Goal: Ask a question

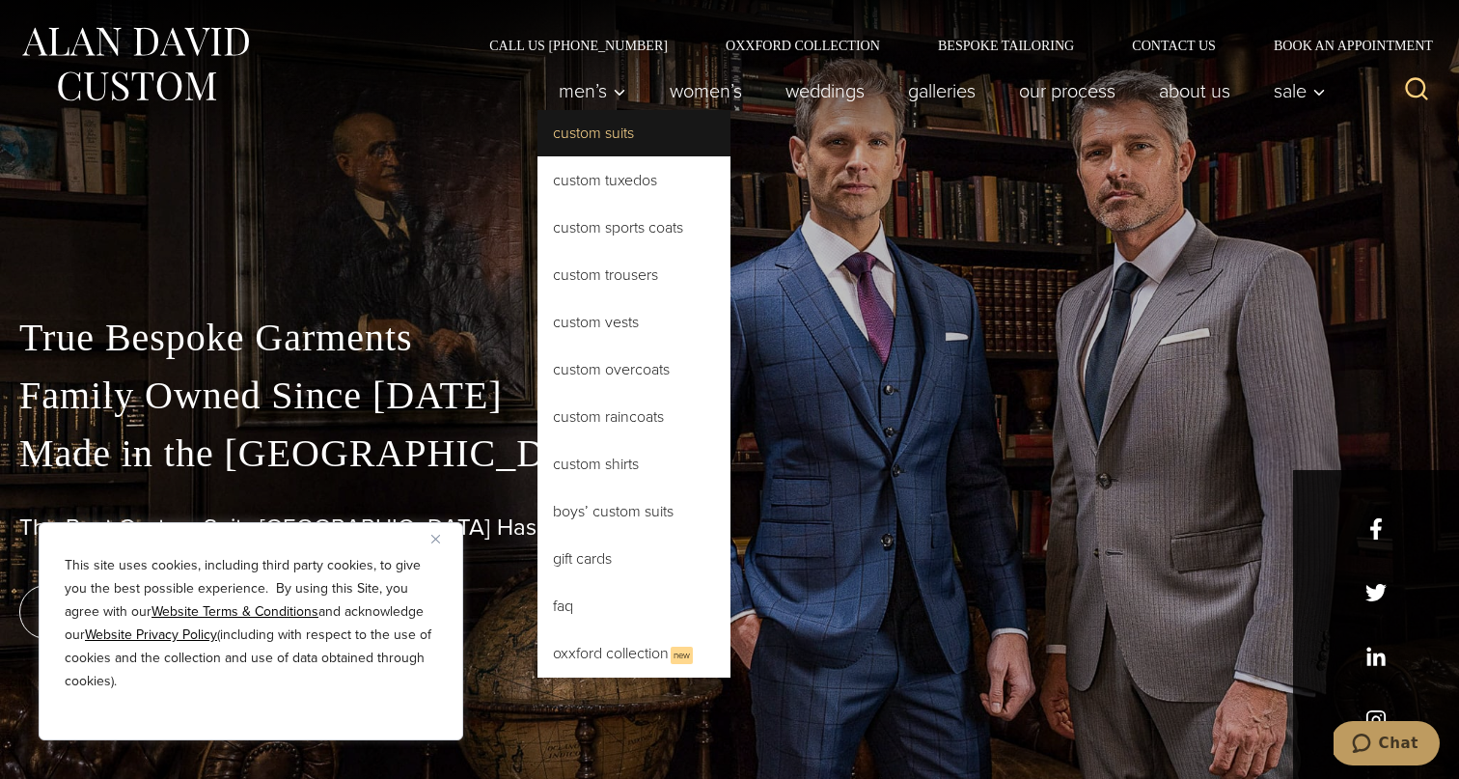
click at [591, 137] on link "Custom Suits" at bounding box center [634, 133] width 193 height 46
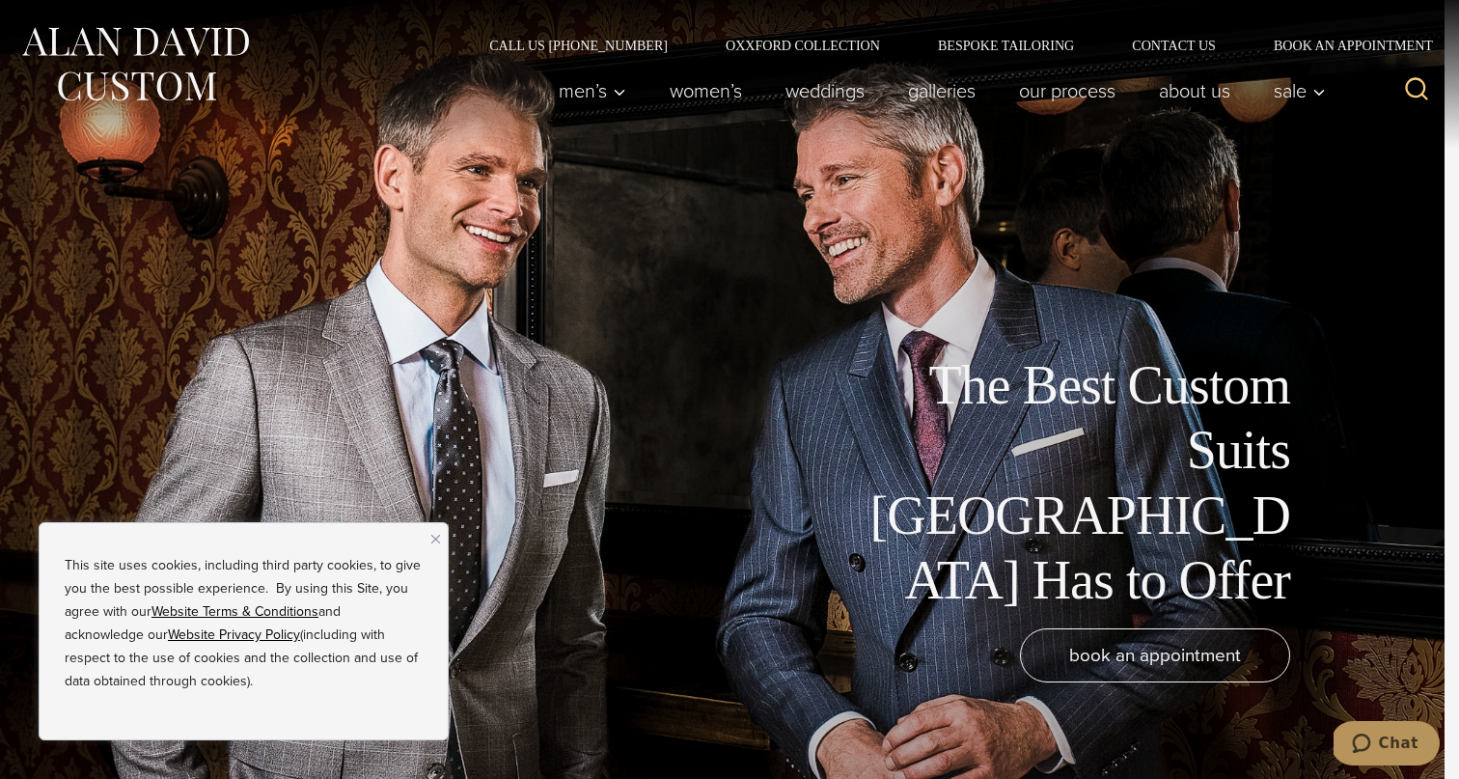
click at [1390, 740] on span "Chat" at bounding box center [1399, 742] width 40 height 17
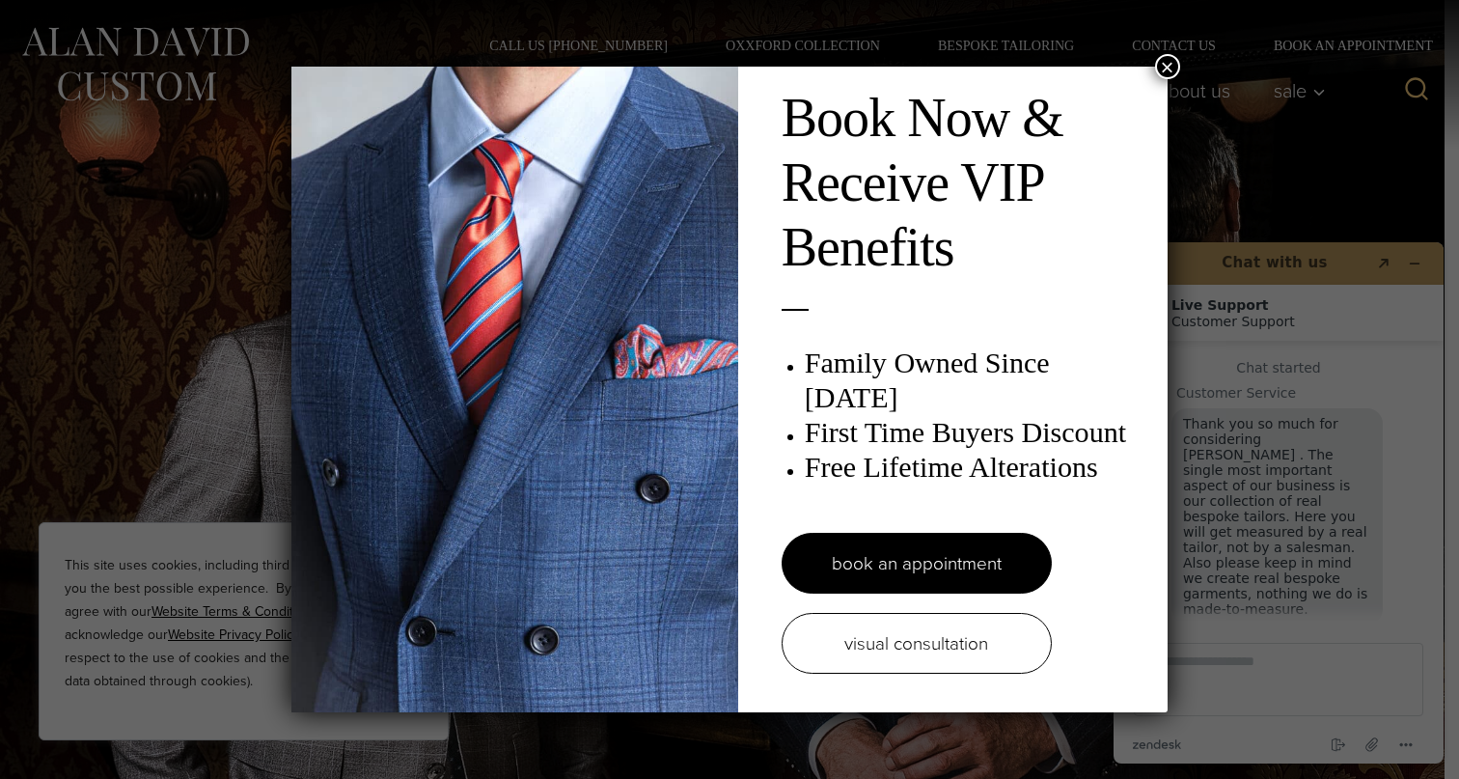
click at [1170, 66] on button "×" at bounding box center [1167, 66] width 25 height 25
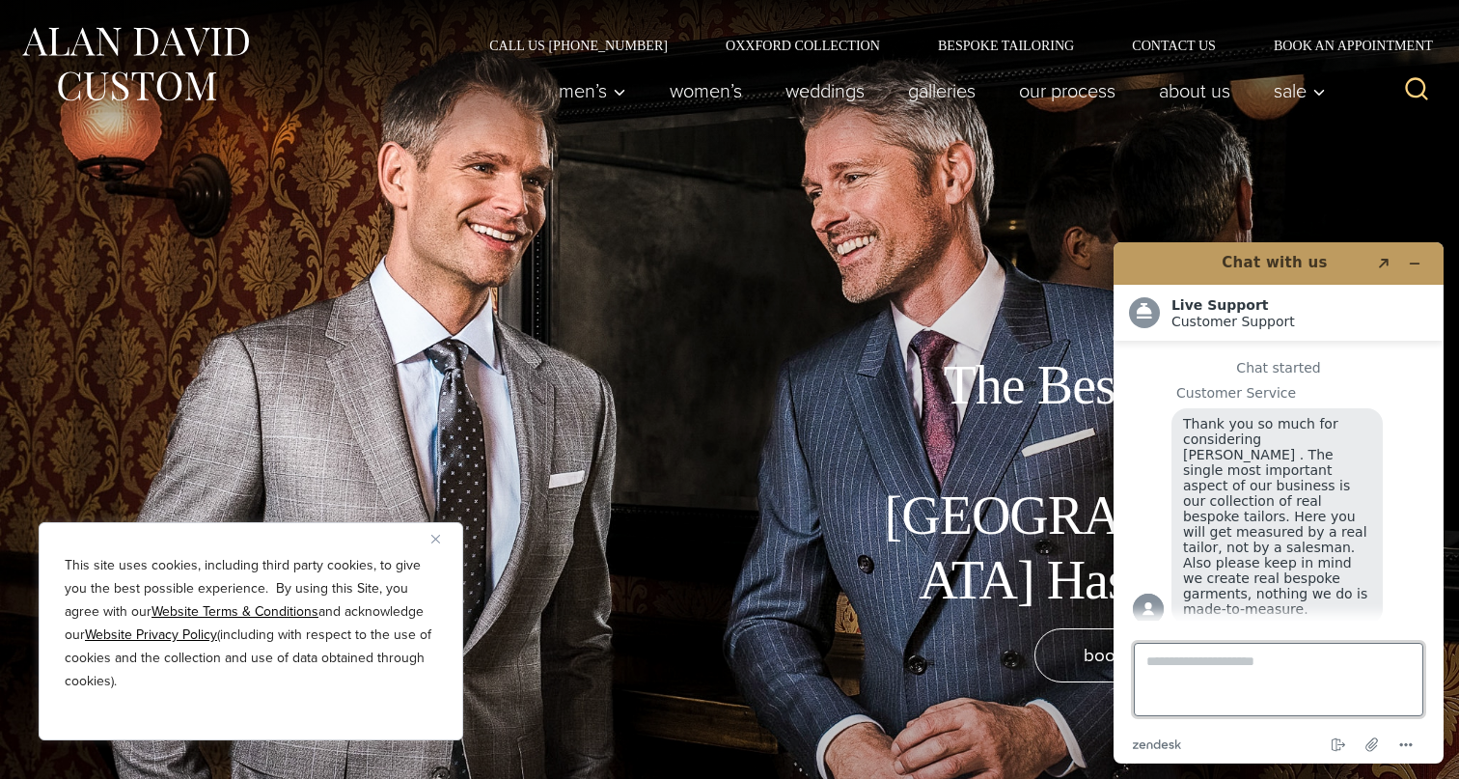
click at [1180, 671] on textarea "Type a message here..." at bounding box center [1279, 679] width 290 height 73
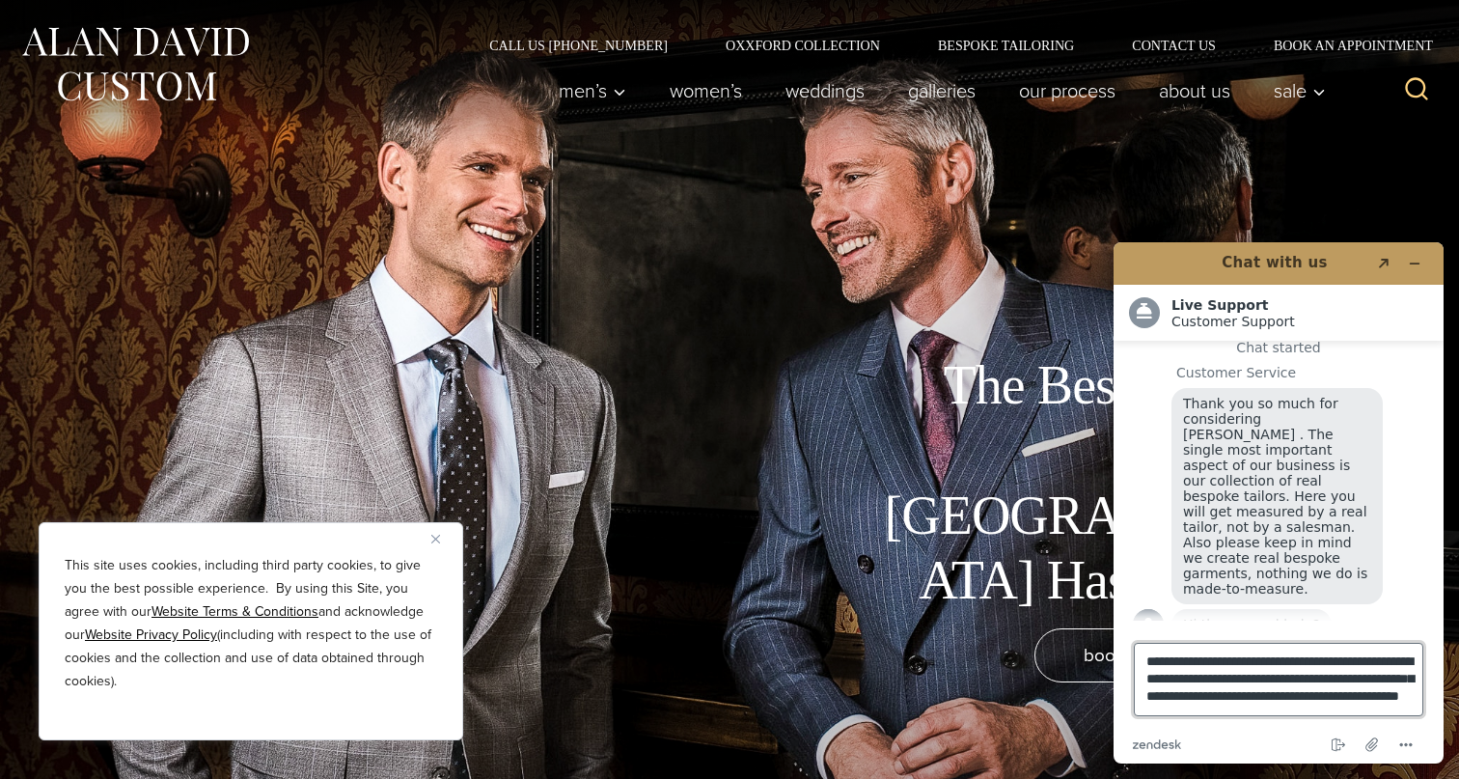
scroll to position [35, 0]
type textarea "**********"
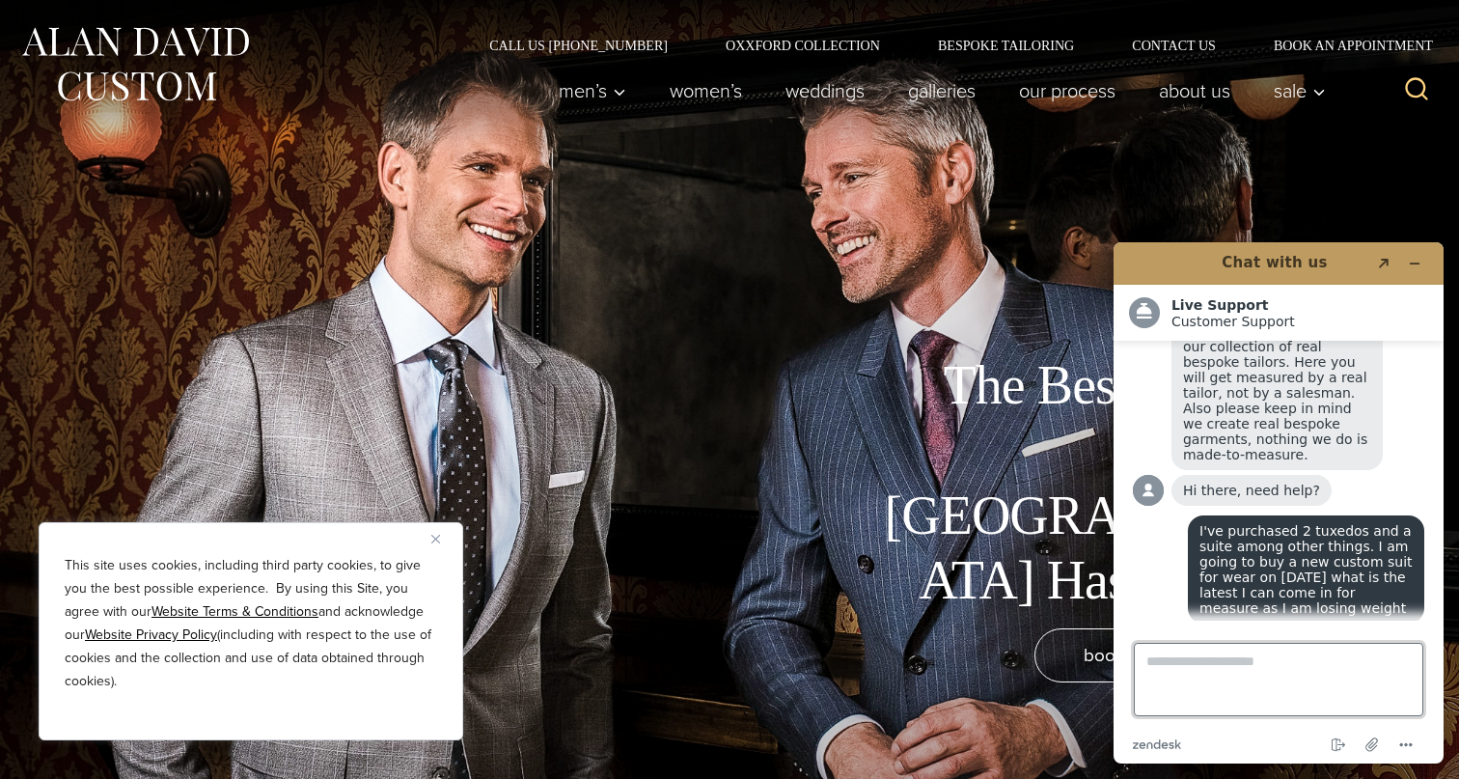
scroll to position [180, 0]
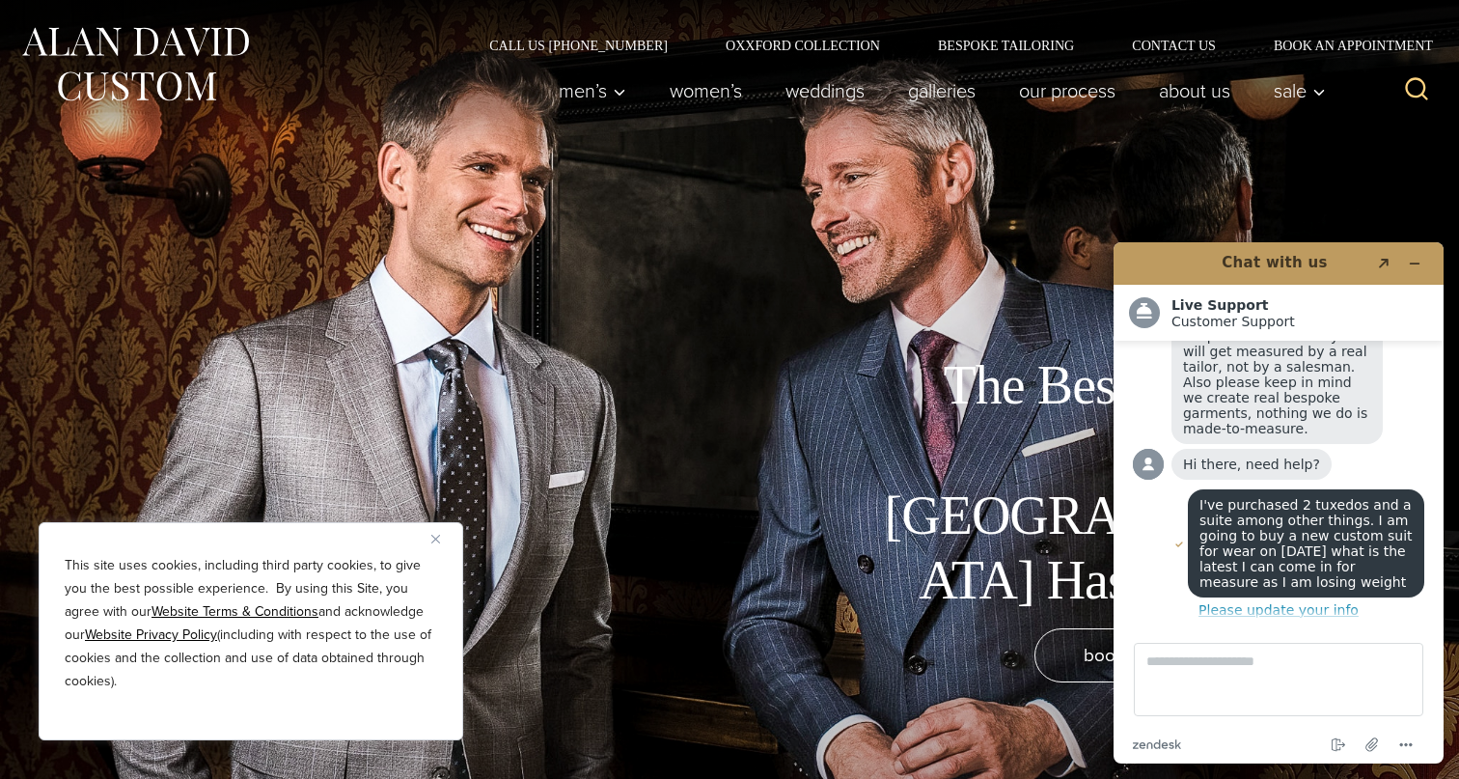
click at [434, 538] on img "Close" at bounding box center [435, 539] width 9 height 9
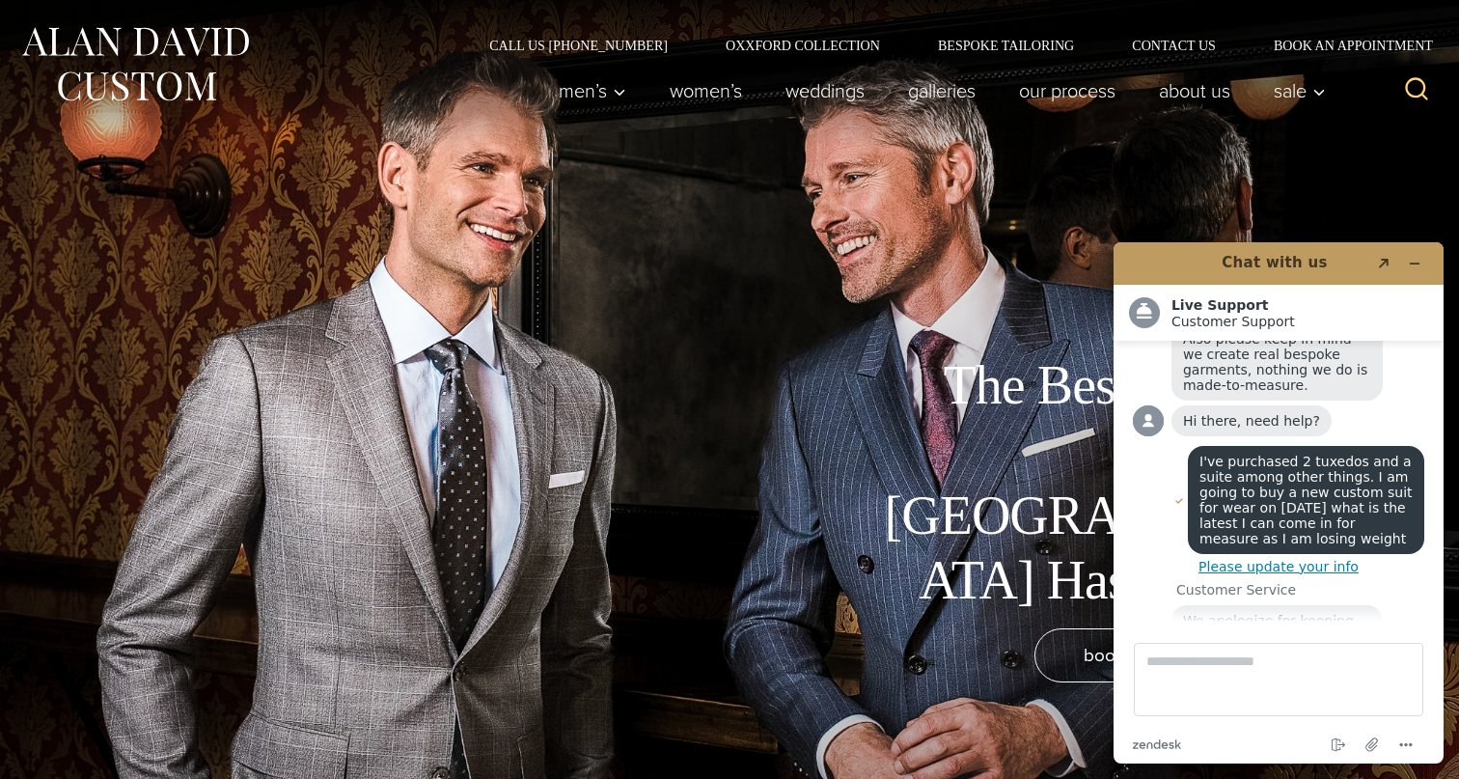
scroll to position [219, 0]
drag, startPoint x: 1194, startPoint y: 432, endPoint x: 1341, endPoint y: 518, distance: 170.0
click at [1341, 518] on div "I've purchased 2 tuxedos and a suite among other things. I am going to buy a ne…" at bounding box center [1306, 505] width 236 height 108
copy span "I've purchased 2 tuxedos and a suite among other things. I am going to buy a ne…"
